Goal: Task Accomplishment & Management: Manage account settings

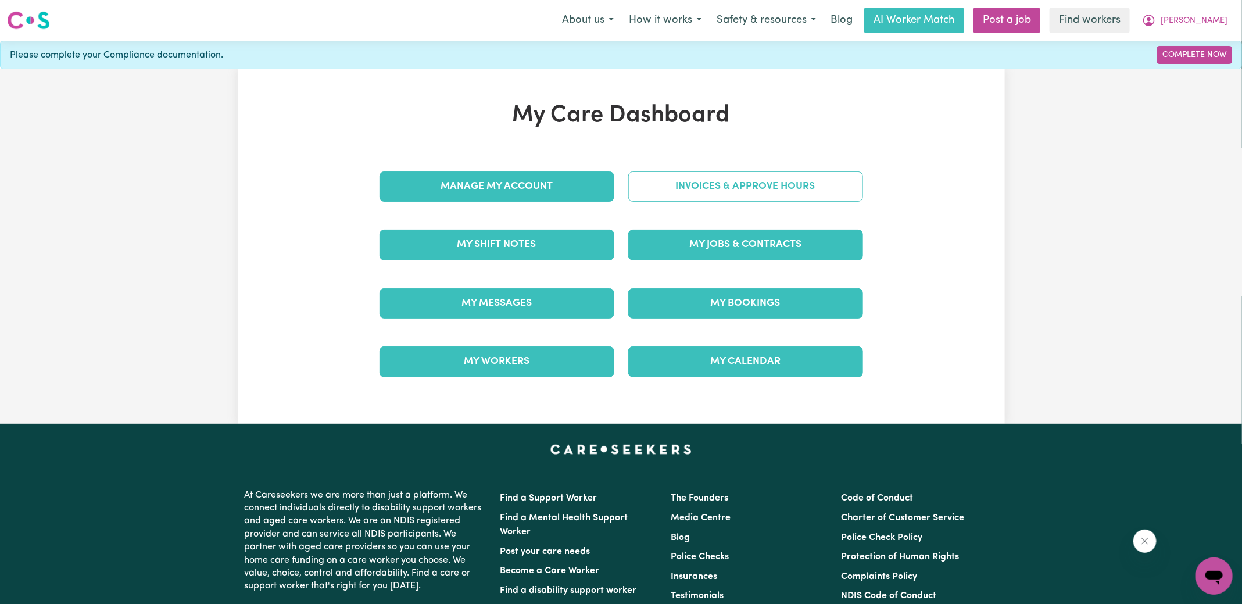
click at [656, 193] on link "Invoices & Approve Hours" at bounding box center [745, 186] width 235 height 30
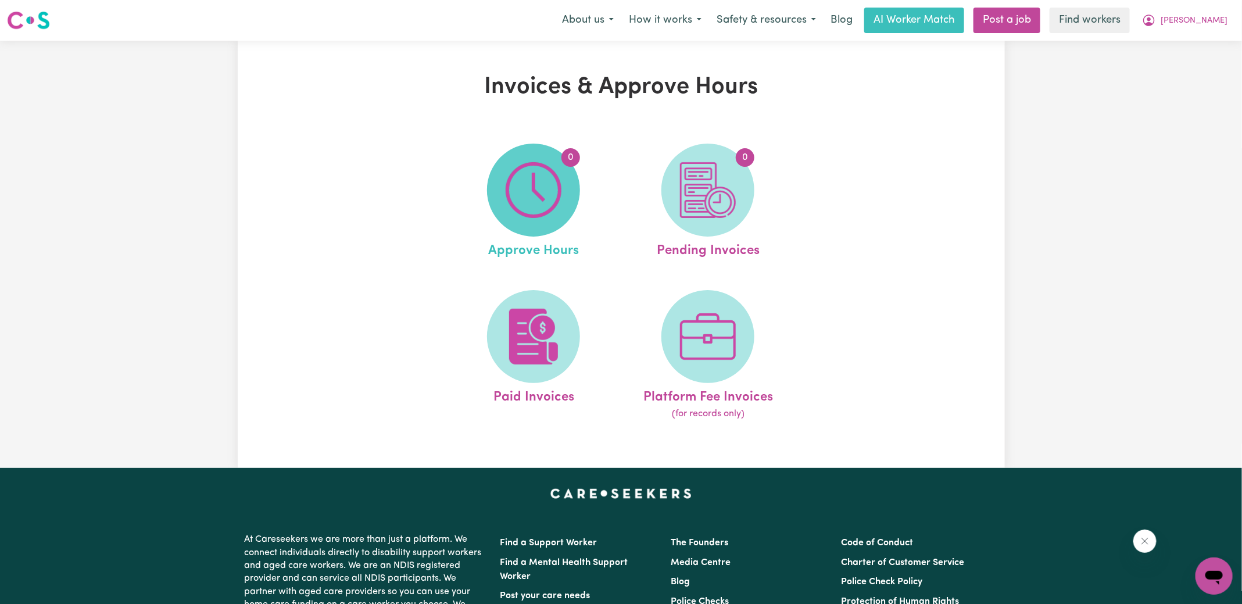
click at [556, 213] on img at bounding box center [534, 190] width 56 height 56
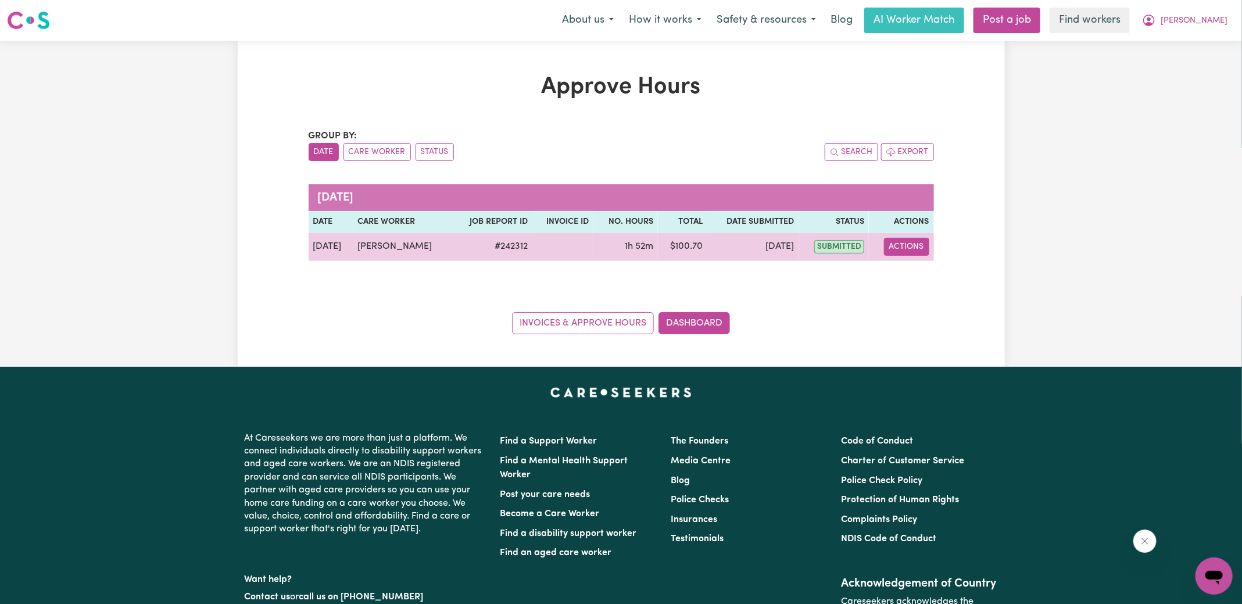
click at [907, 242] on button "Actions" at bounding box center [906, 247] width 45 height 18
click at [908, 274] on link "View Job Report" at bounding box center [935, 273] width 99 height 23
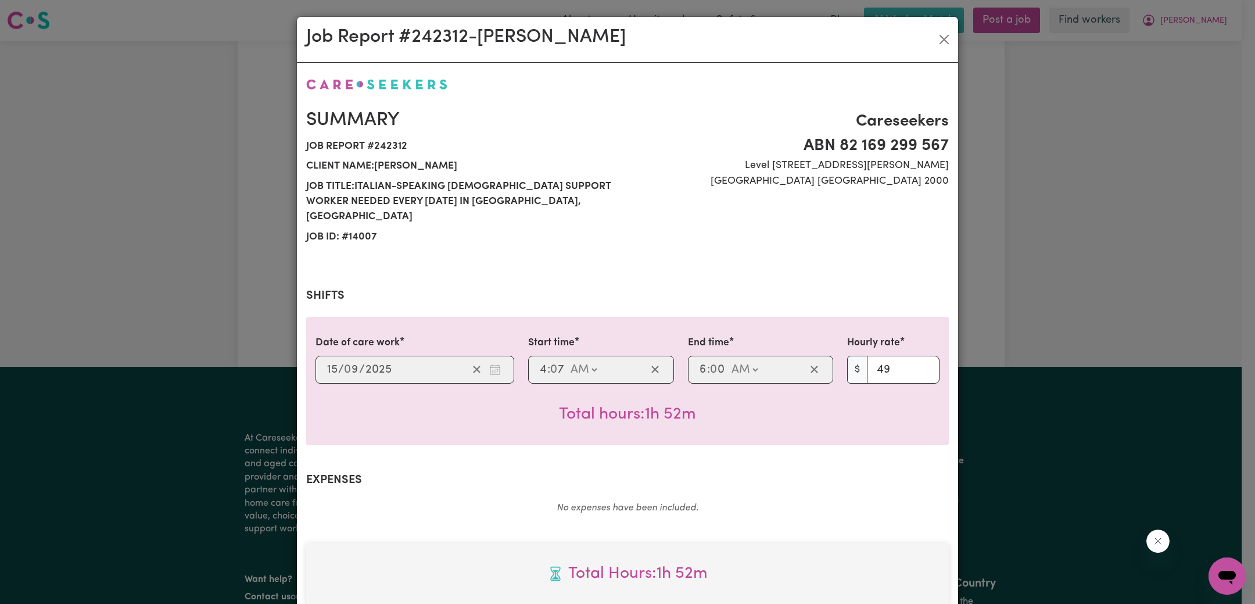
scroll to position [306, 0]
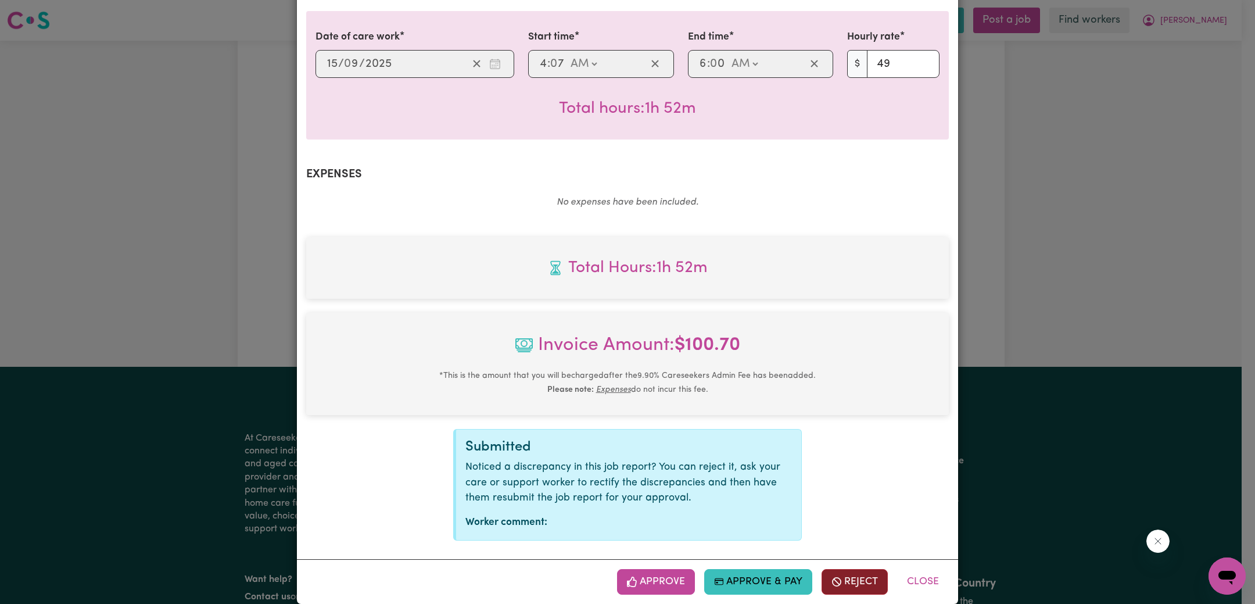
click at [848, 569] on button "Reject" at bounding box center [855, 582] width 66 height 26
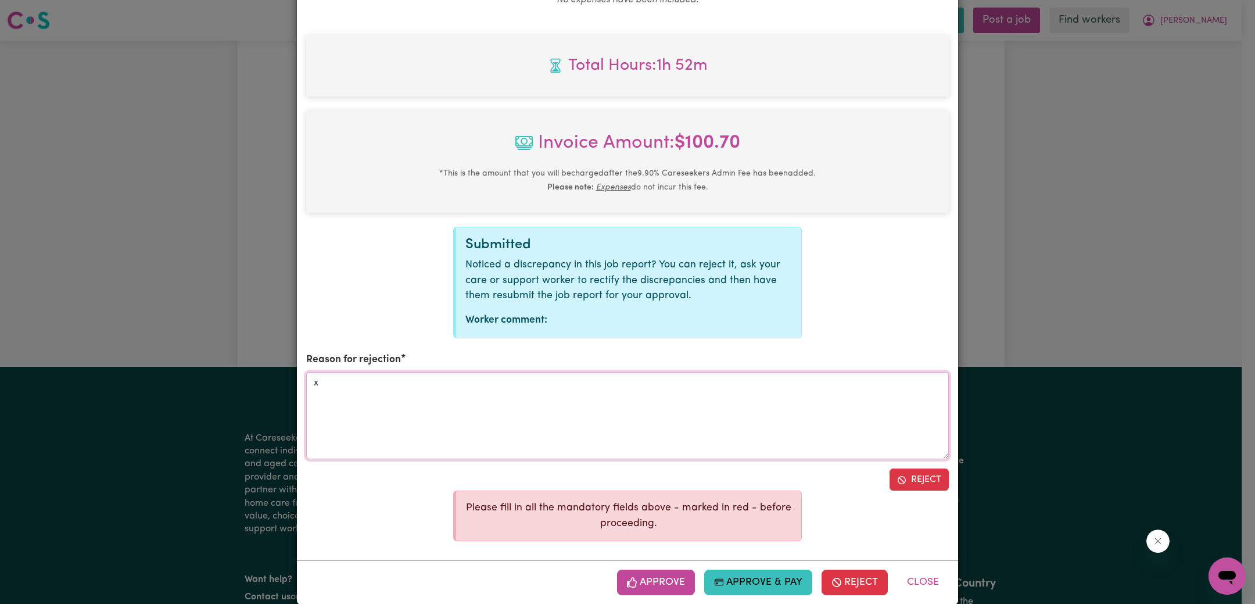
type textarea "x"
click at [908, 468] on button "Reject" at bounding box center [919, 479] width 59 height 22
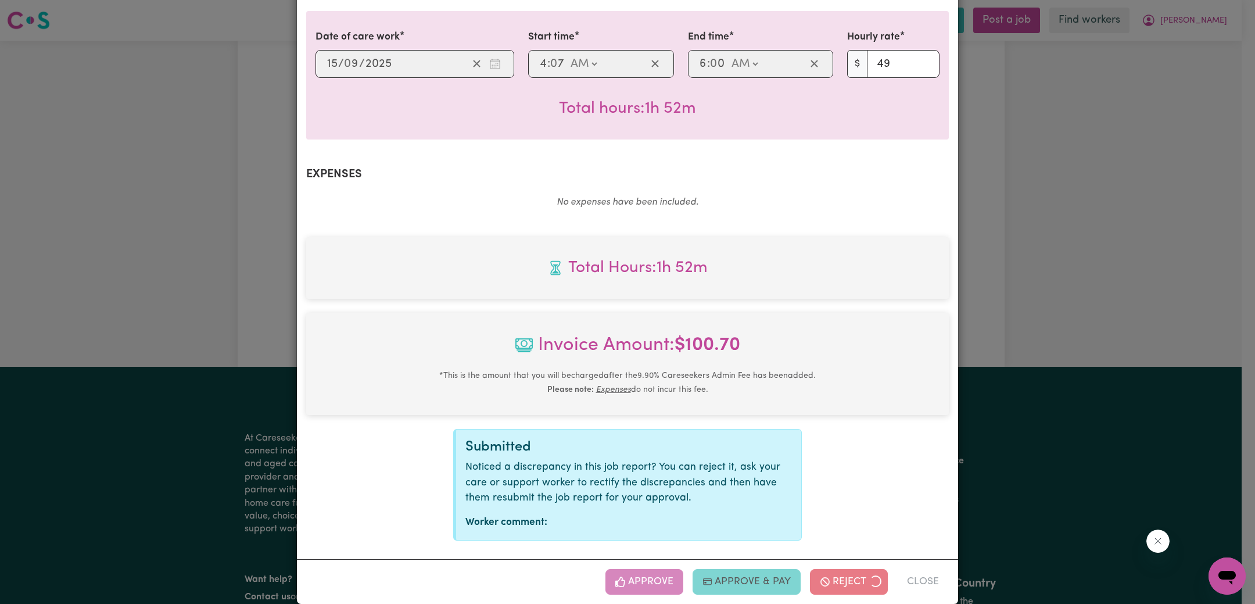
click at [1046, 357] on div "Job Report # 242312 - [PERSON_NAME] Summary Job report # 242312 Client name: [P…" at bounding box center [627, 302] width 1255 height 604
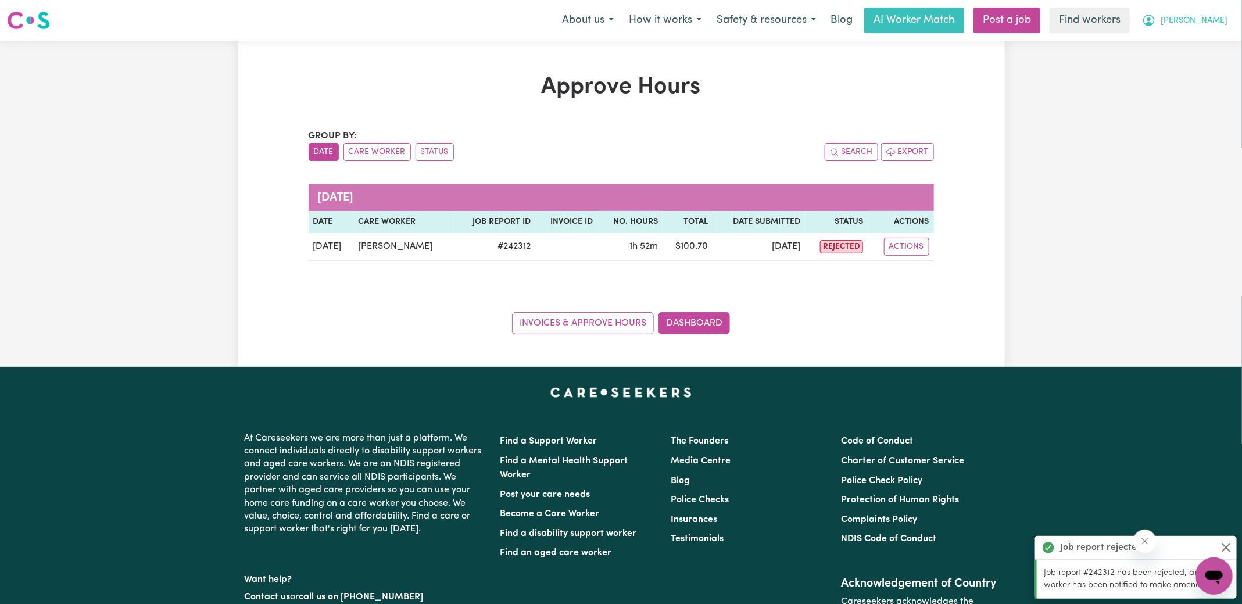
click at [1203, 25] on button "[PERSON_NAME]" at bounding box center [1184, 20] width 101 height 24
click at [1193, 62] on link "Logout" at bounding box center [1188, 67] width 92 height 22
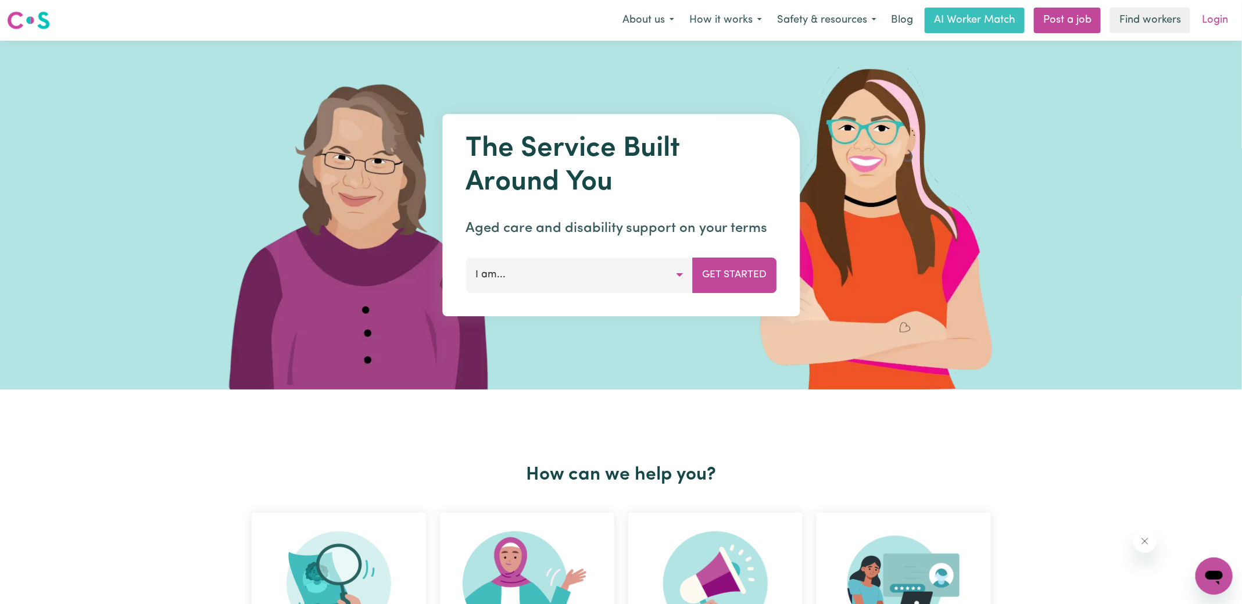
click at [1213, 20] on link "Login" at bounding box center [1215, 21] width 40 height 26
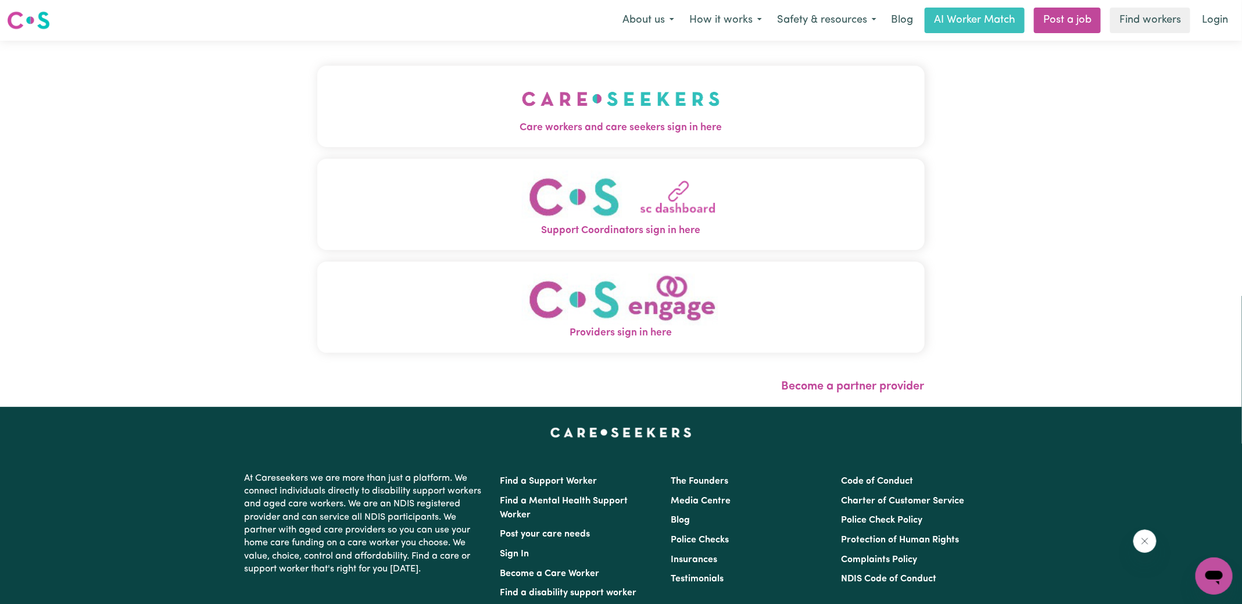
click at [640, 112] on img "Care workers and care seekers sign in here" at bounding box center [621, 98] width 198 height 43
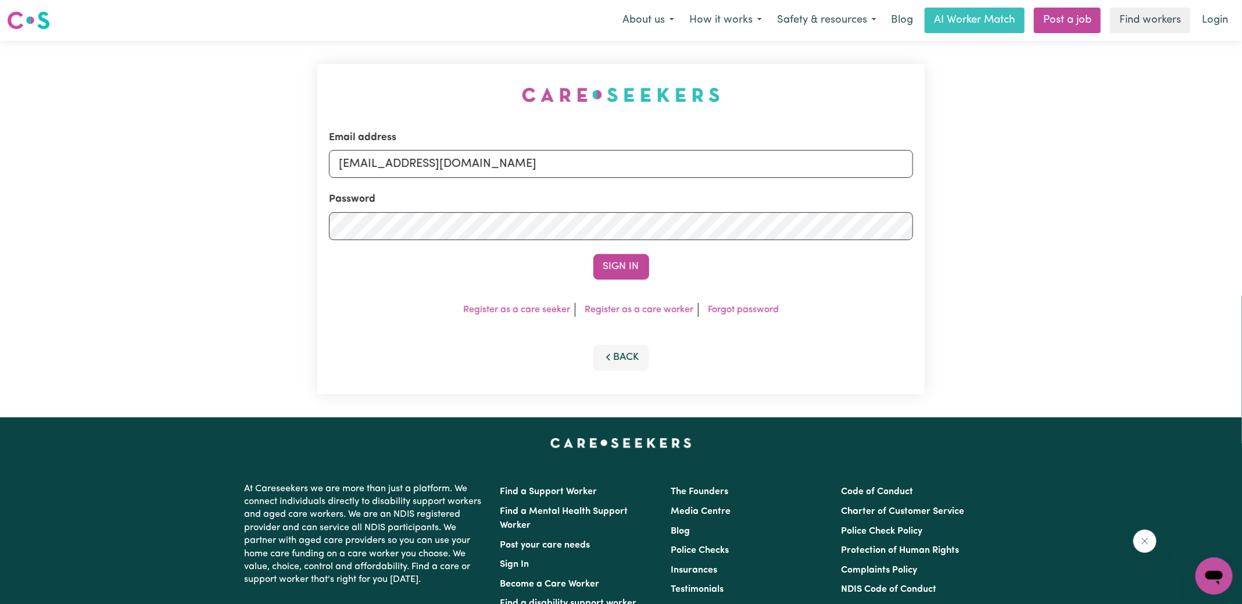
click at [290, 93] on div "Email address [EMAIL_ADDRESS][DOMAIN_NAME] Password Sign In Register as a care …" at bounding box center [621, 229] width 1242 height 377
drag, startPoint x: 397, startPoint y: 161, endPoint x: 776, endPoint y: 188, distance: 380.5
click at [776, 188] on form "Email address [EMAIL_ADDRESS][DOMAIN_NAME] Password Sign In" at bounding box center [621, 204] width 584 height 149
paste input "[PERSON_NAME][EMAIL_ADDRESS][DOMAIN_NAME]"
type input "superuser~[PERSON_NAME][EMAIL_ADDRESS][DOMAIN_NAME]"
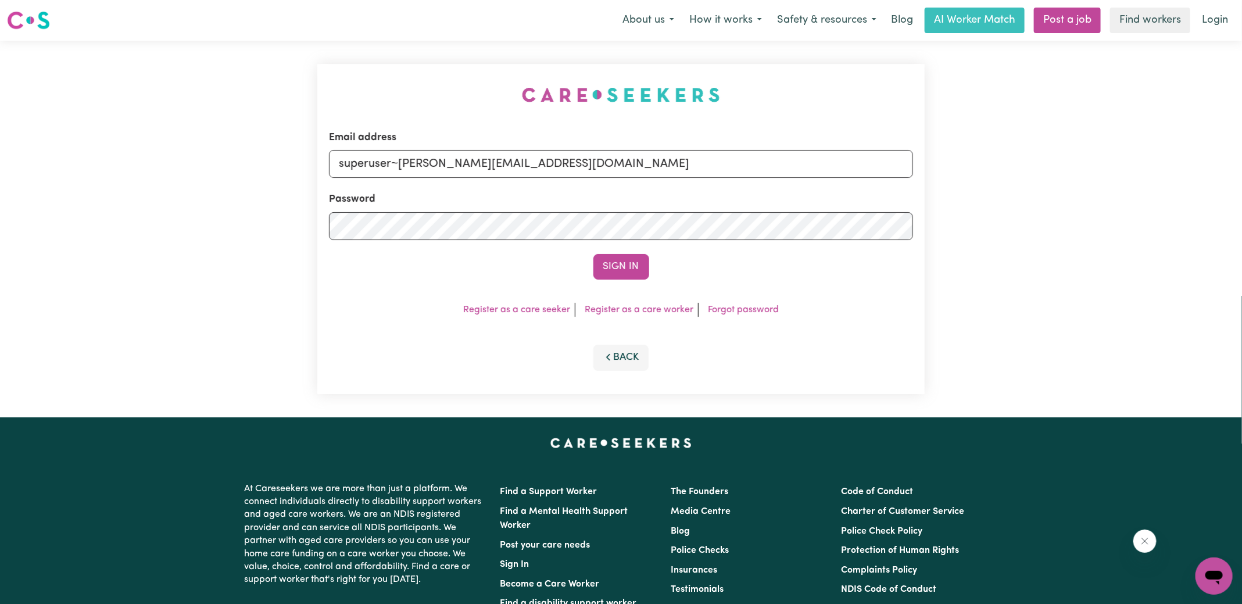
click at [693, 79] on div "Email address superuser~[PERSON_NAME][EMAIL_ADDRESS][DOMAIN_NAME] Password Sign…" at bounding box center [620, 229] width 607 height 330
click at [620, 263] on button "Sign In" at bounding box center [621, 267] width 56 height 26
